Goal: Transaction & Acquisition: Subscribe to service/newsletter

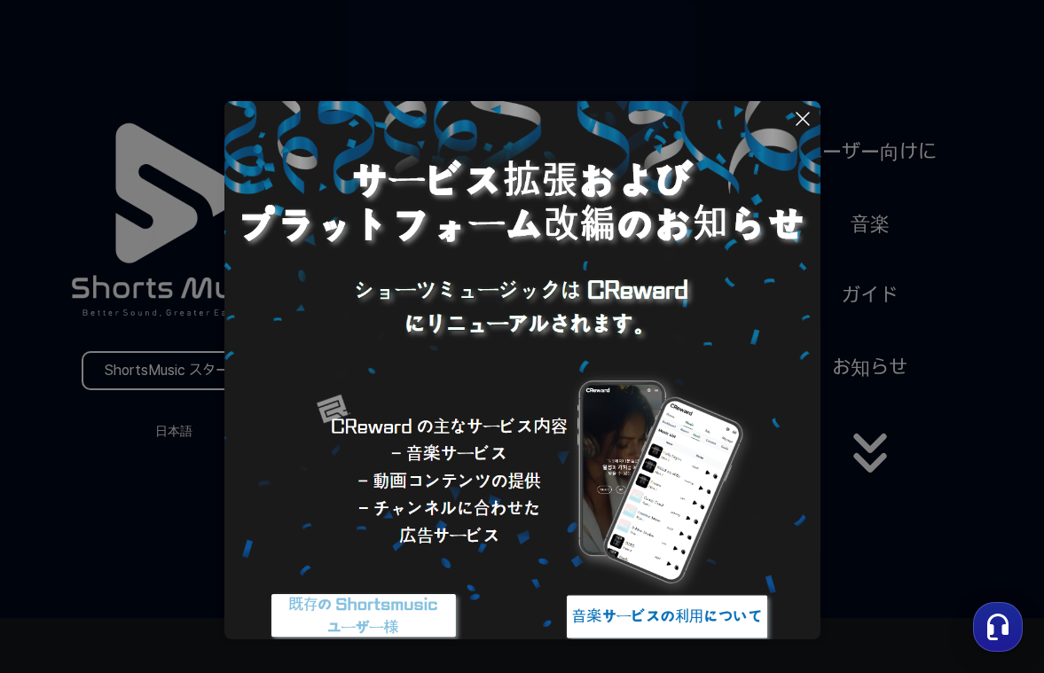
click at [799, 117] on icon at bounding box center [802, 118] width 21 height 21
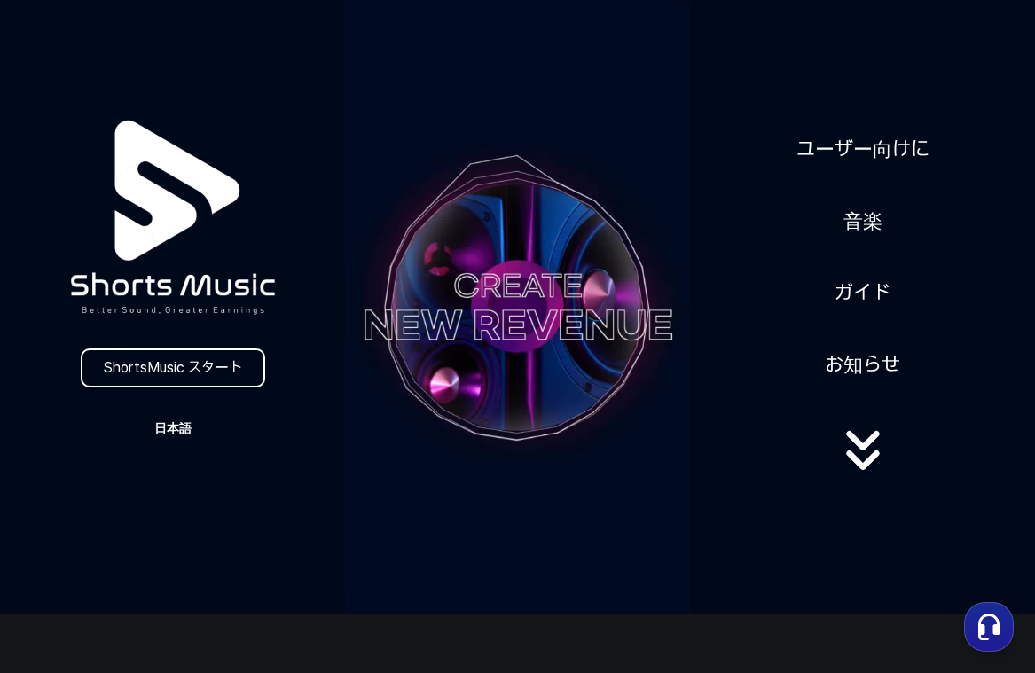
click at [192, 427] on button "日本語" at bounding box center [172, 428] width 85 height 25
click at [159, 497] on button "日本語" at bounding box center [172, 503] width 71 height 18
click at [231, 362] on link "ShortsMusic スタート" at bounding box center [173, 368] width 184 height 39
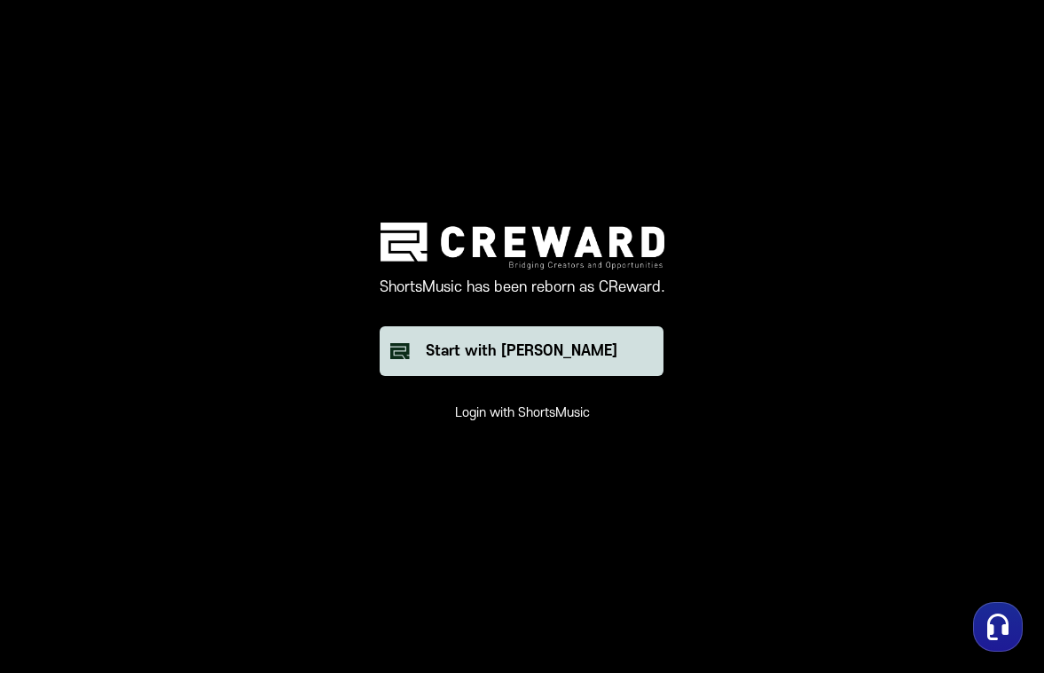
click at [502, 353] on div "Start with [PERSON_NAME]" at bounding box center [522, 351] width 192 height 21
